Goal: Check status: Check status

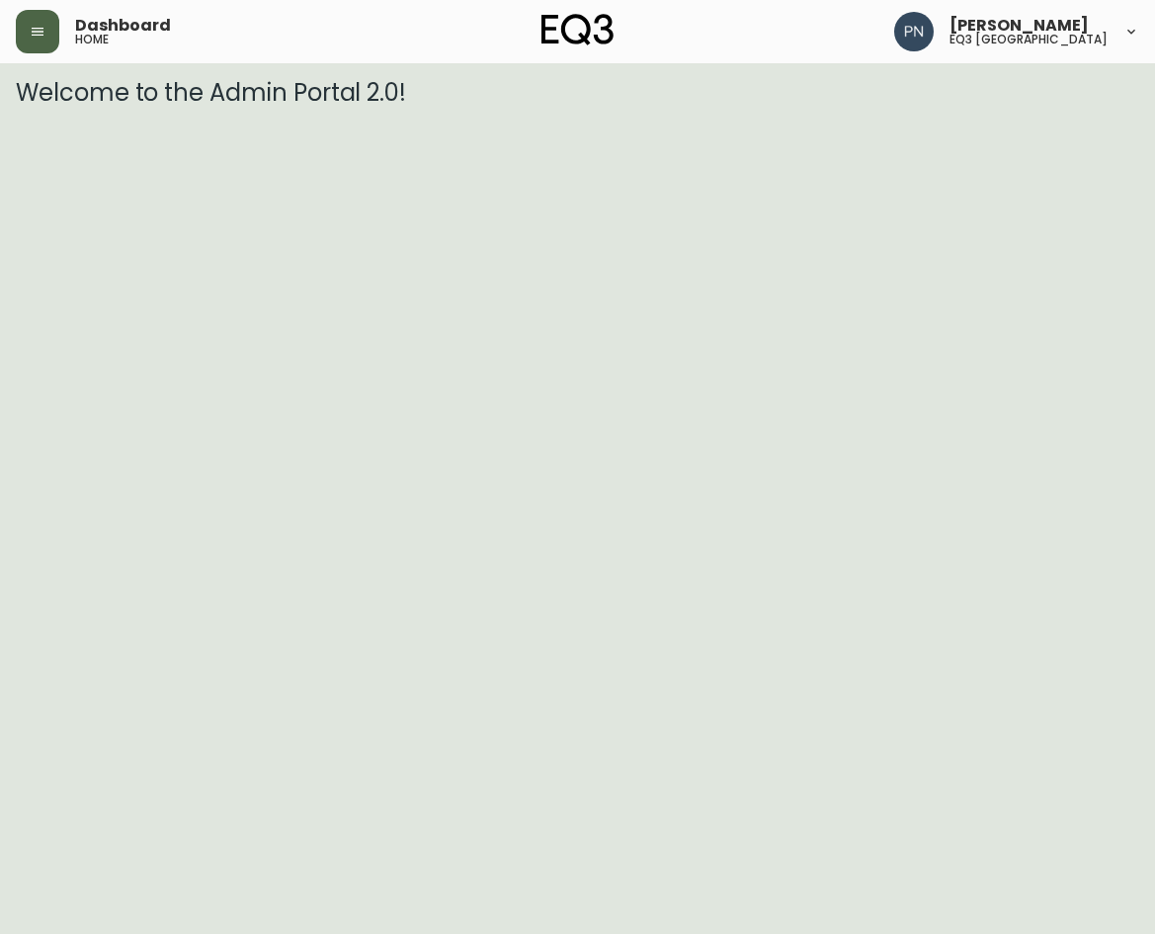
click at [45, 47] on button "button" at bounding box center [37, 31] width 43 height 43
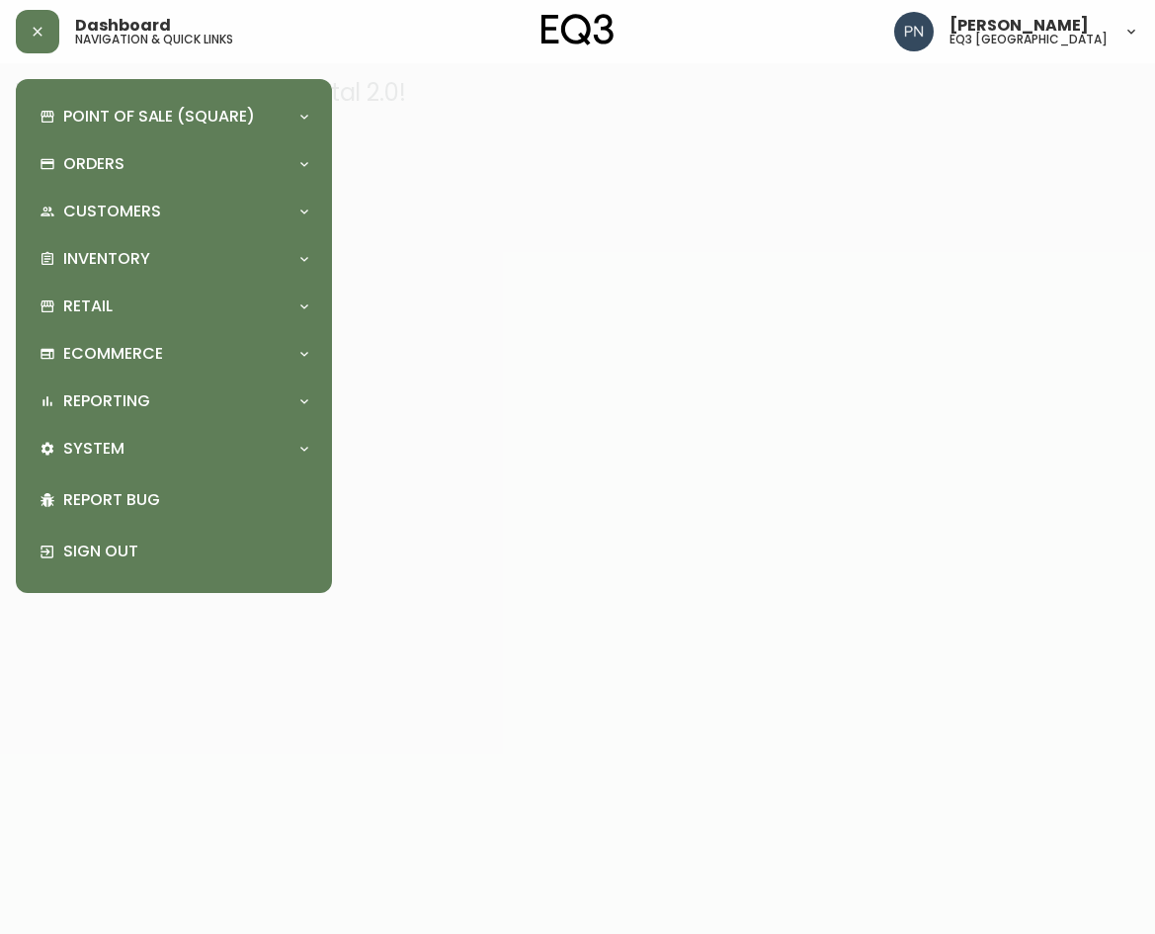
click at [463, 706] on div at bounding box center [577, 467] width 1155 height 934
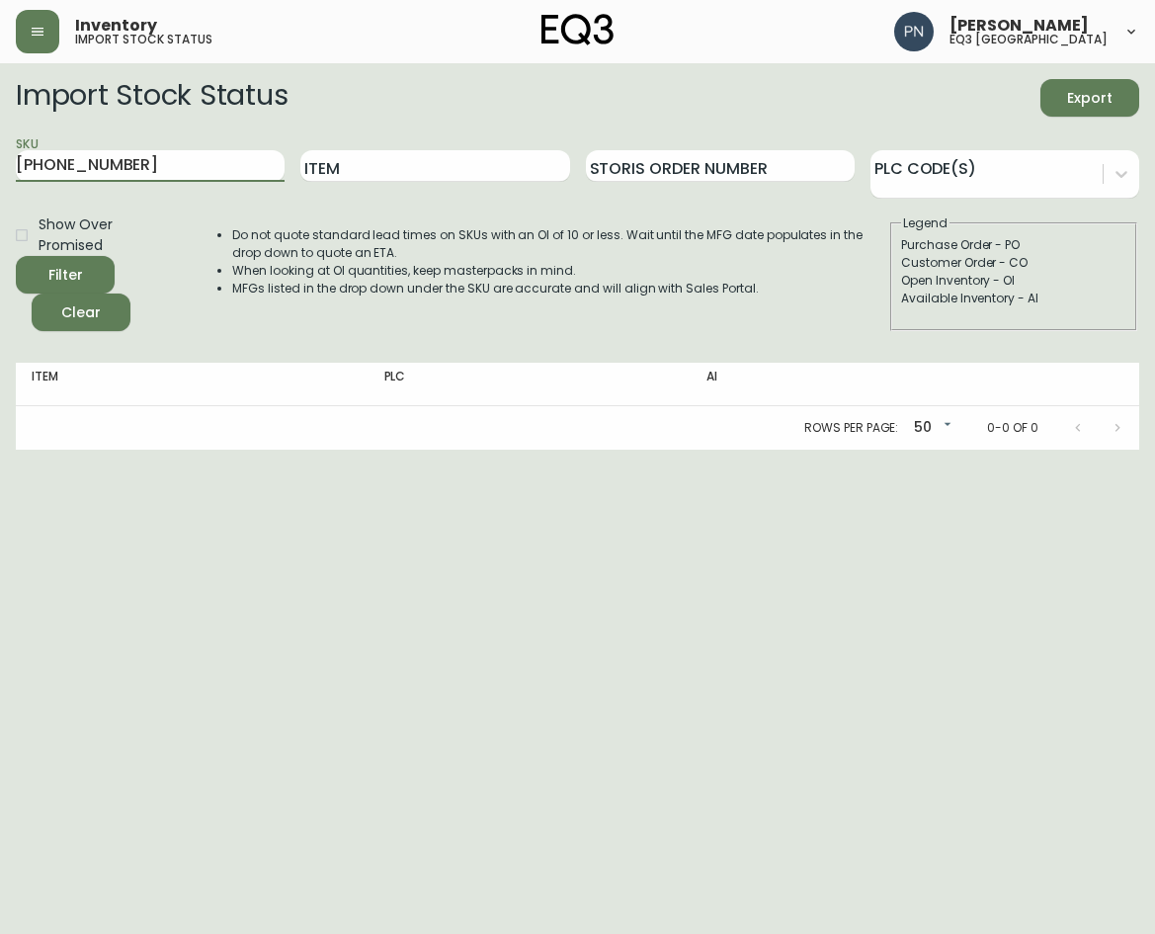
drag, startPoint x: 194, startPoint y: 157, endPoint x: 354, endPoint y: 219, distance: 171.7
click at [5, 156] on main "Import Stock Status Export SKU [PHONE_NUMBER] Item Storis Order Number PLC Code…" at bounding box center [577, 256] width 1155 height 386
paste input "[PHONE_NUMBER]"
type input "[PHONE_NUMBER]"
click at [16, 256] on button "Filter" at bounding box center [65, 275] width 99 height 38
